Goal: Transaction & Acquisition: Purchase product/service

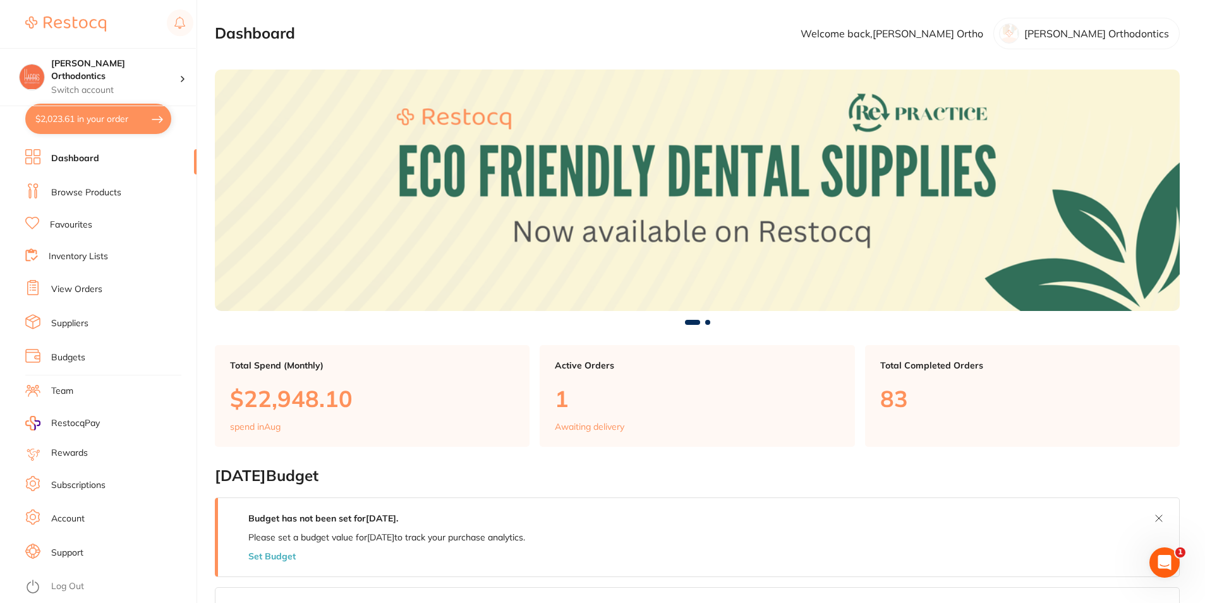
click at [93, 111] on button "$2,023.61 in your order" at bounding box center [98, 119] width 146 height 30
checkbox input "true"
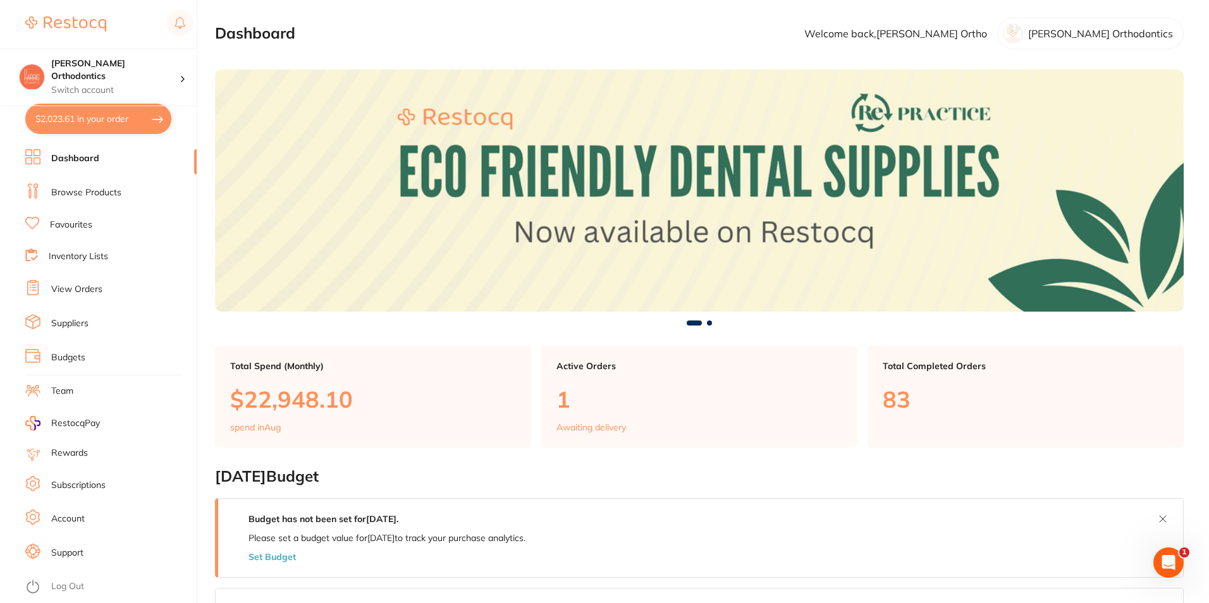
checkbox input "true"
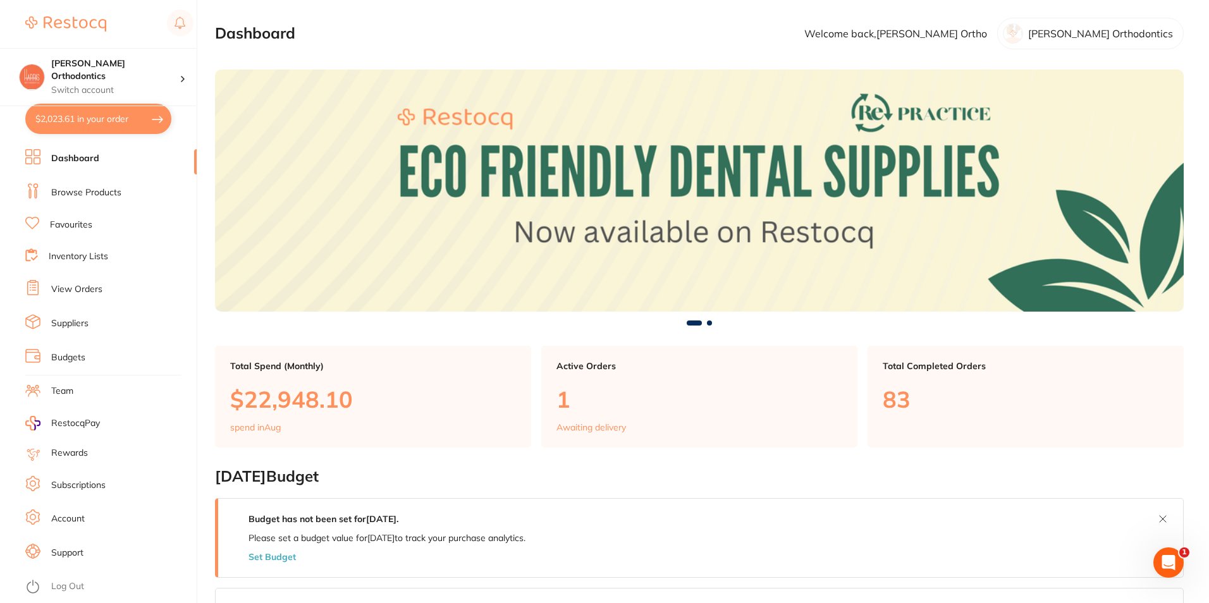
checkbox input "true"
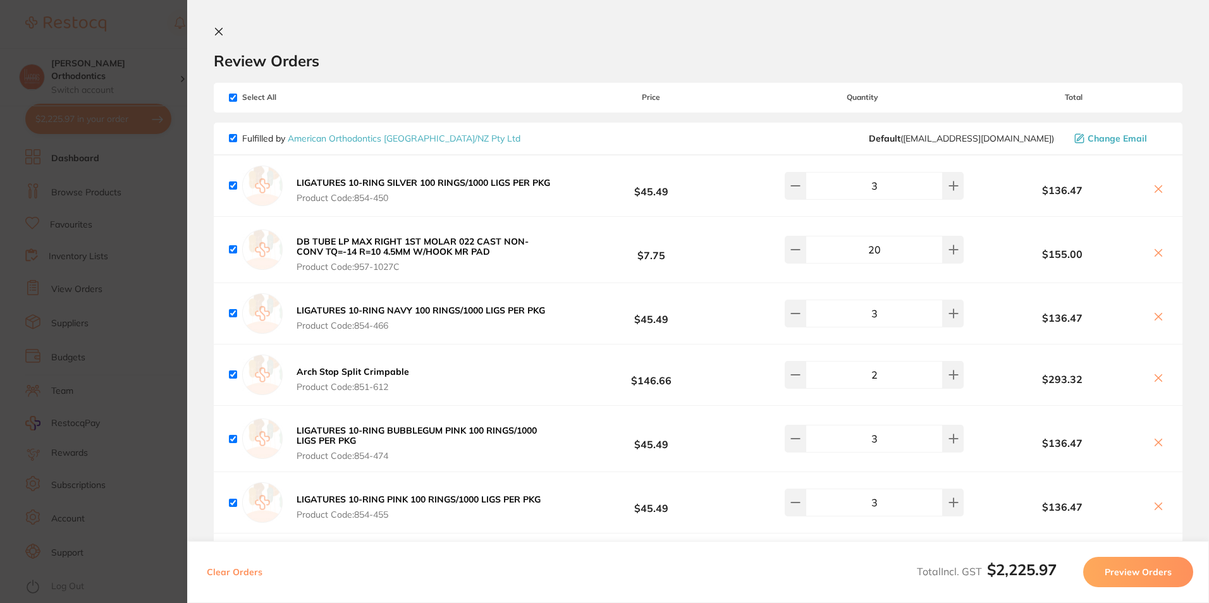
click at [216, 23] on section "Review Orders Your orders are being processed and we will notify you once we ha…" at bounding box center [697, 301] width 1021 height 603
click at [216, 27] on icon at bounding box center [219, 32] width 10 height 10
